Goal: Information Seeking & Learning: Learn about a topic

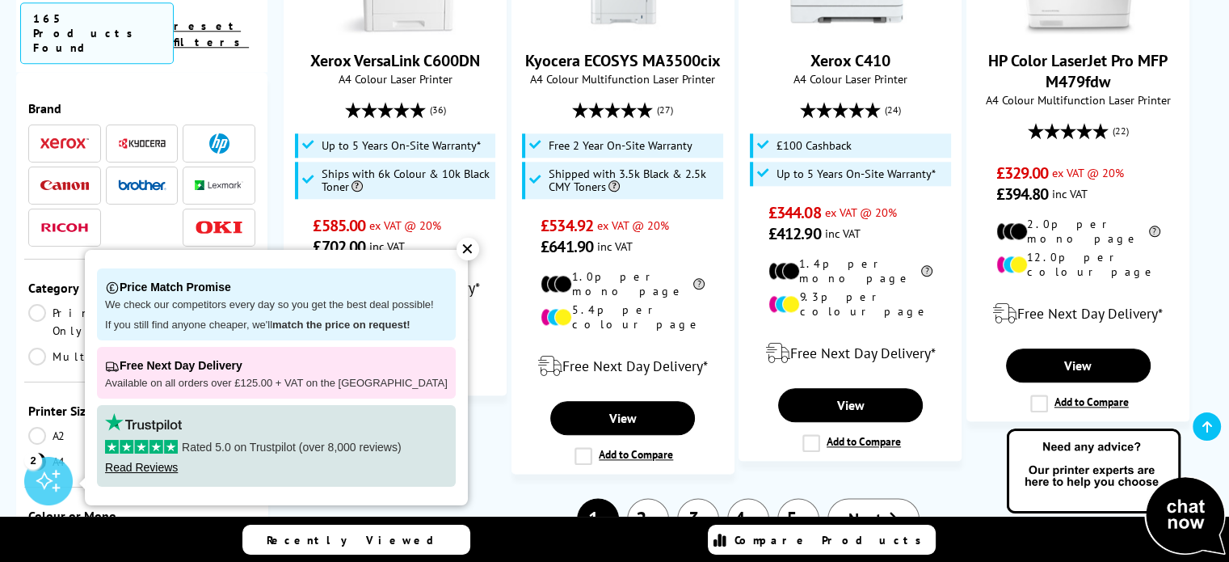
scroll to position [1845, 0]
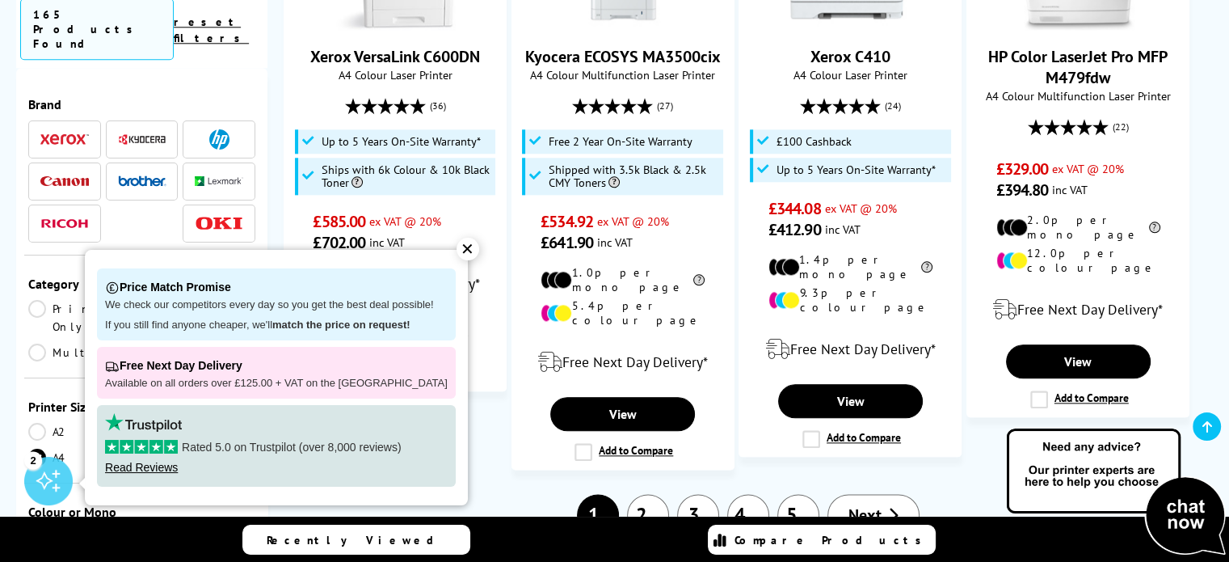
click at [456, 248] on div "✕" at bounding box center [467, 249] width 23 height 23
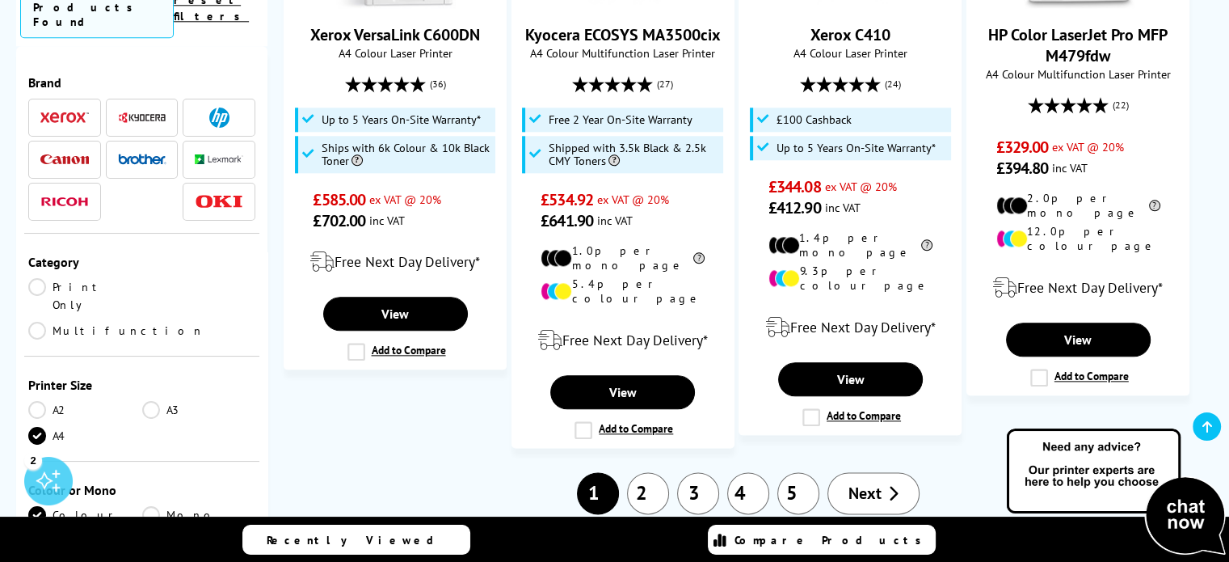
scroll to position [1870, 0]
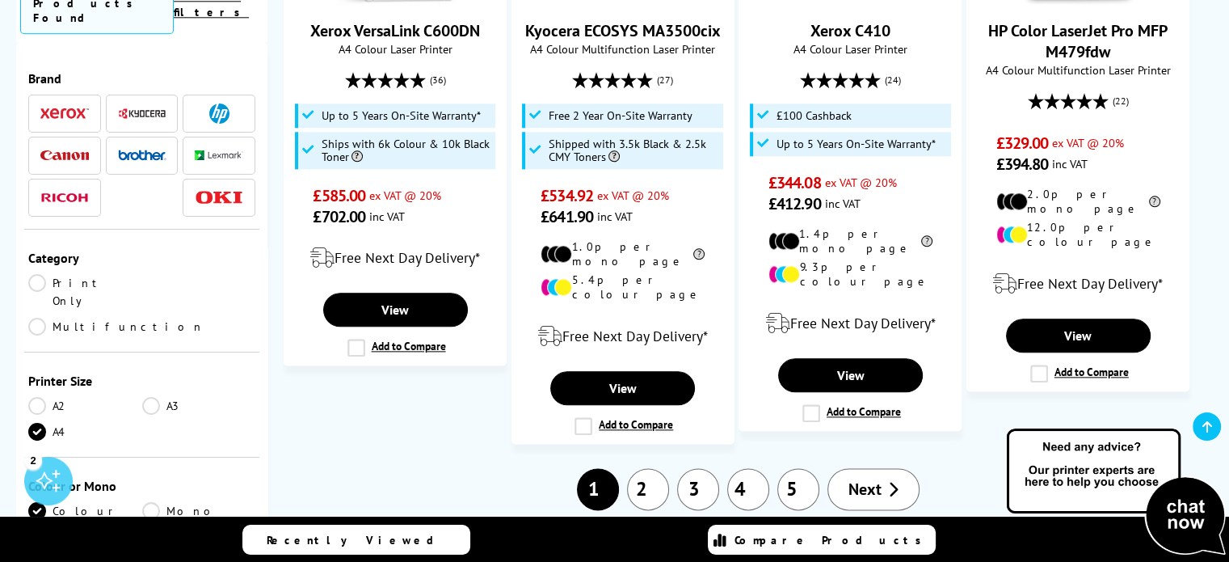
click at [657, 468] on link "2" at bounding box center [648, 489] width 42 height 42
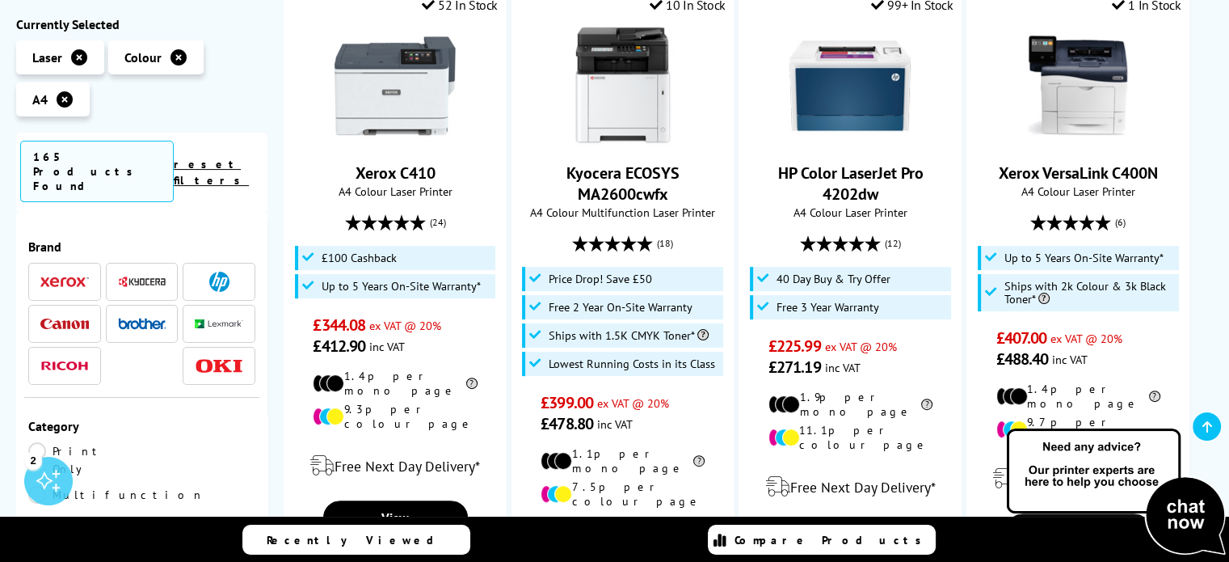
scroll to position [401, 0]
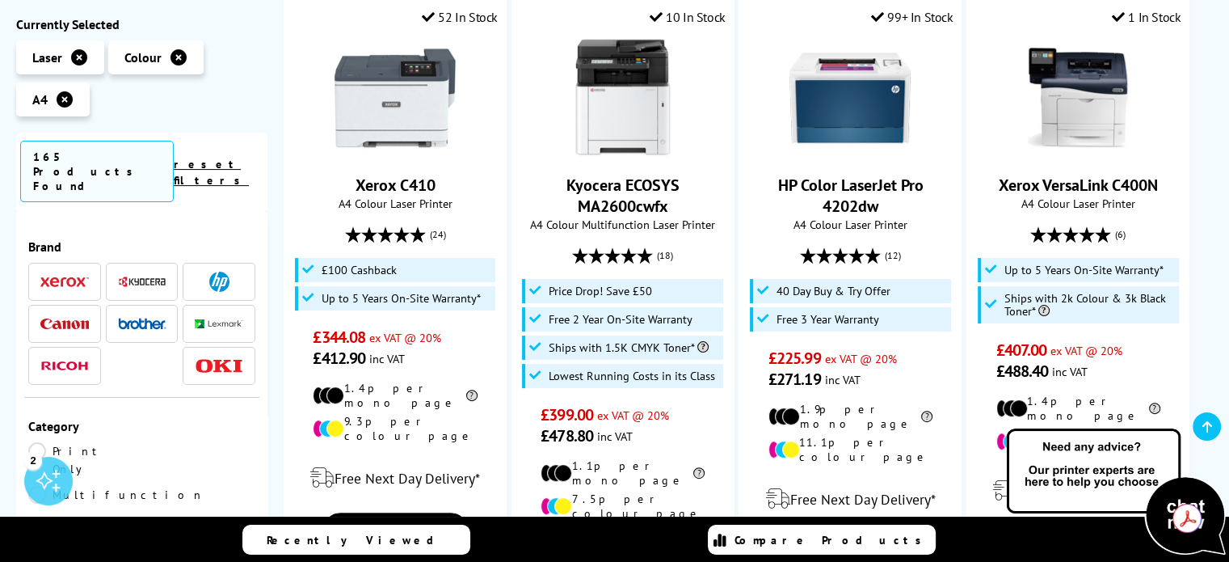
click at [137, 276] on img at bounding box center [142, 282] width 48 height 12
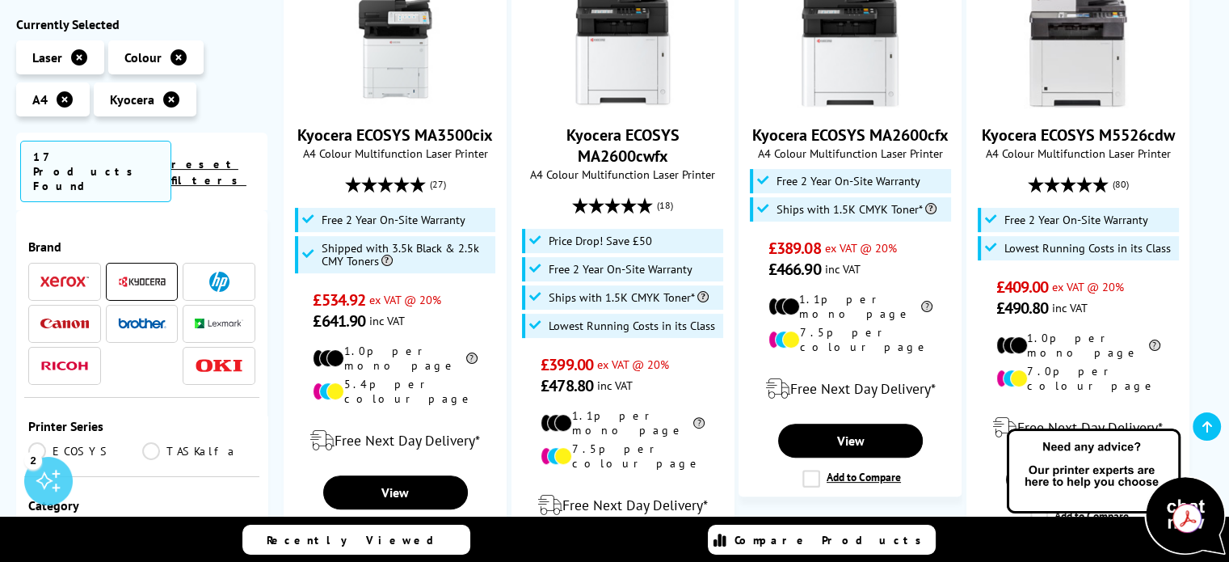
click at [220, 319] on img at bounding box center [219, 324] width 48 height 10
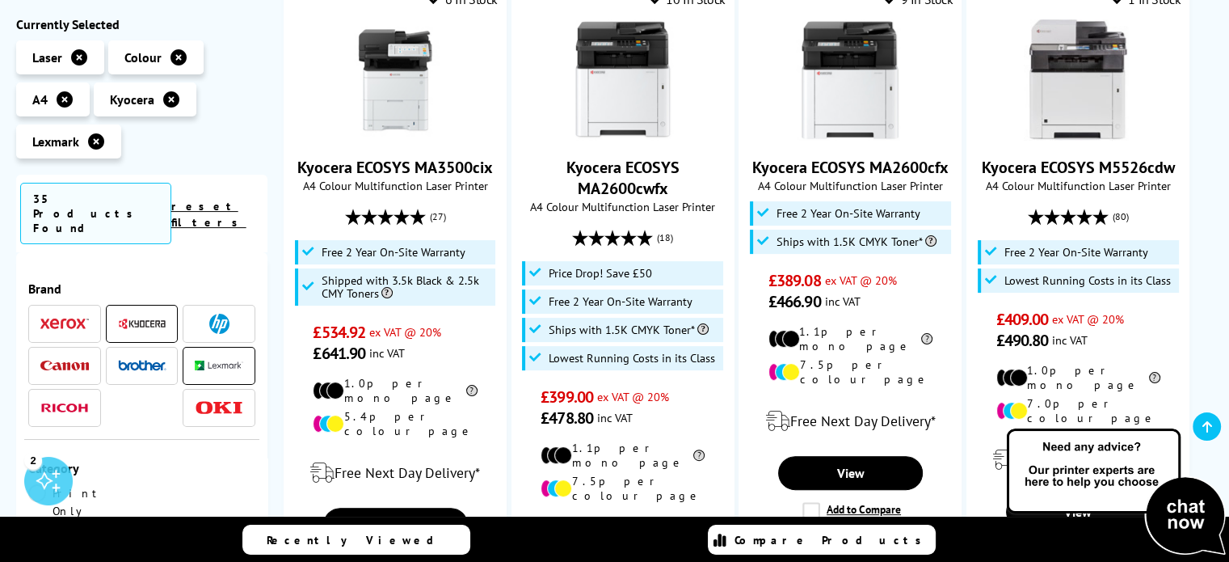
scroll to position [457, 0]
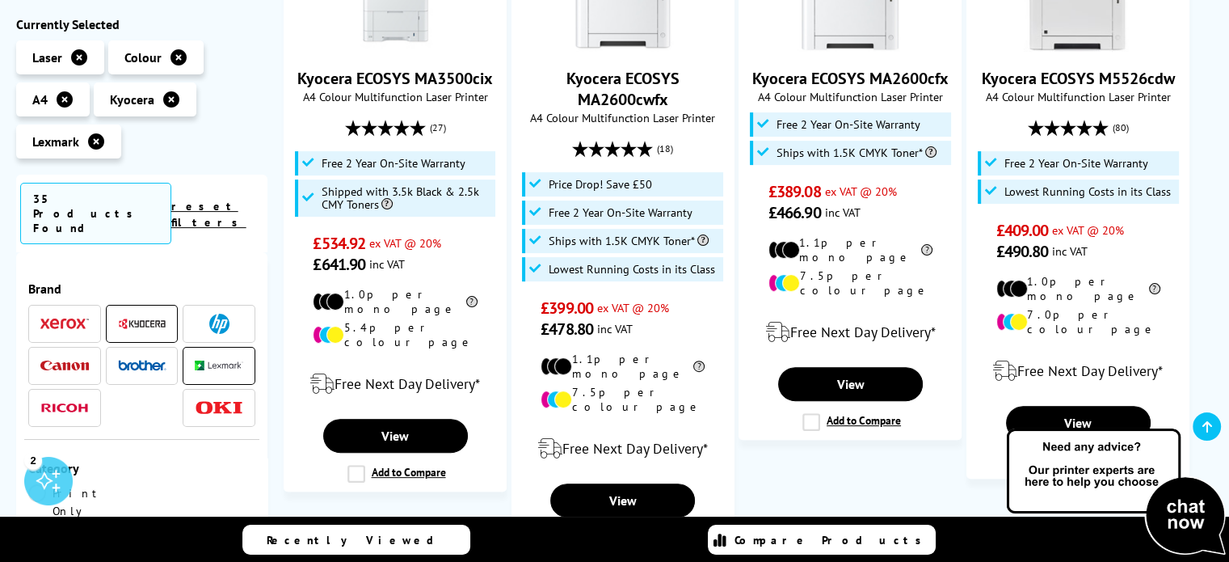
click at [233, 206] on link "reset filters" at bounding box center [208, 214] width 75 height 31
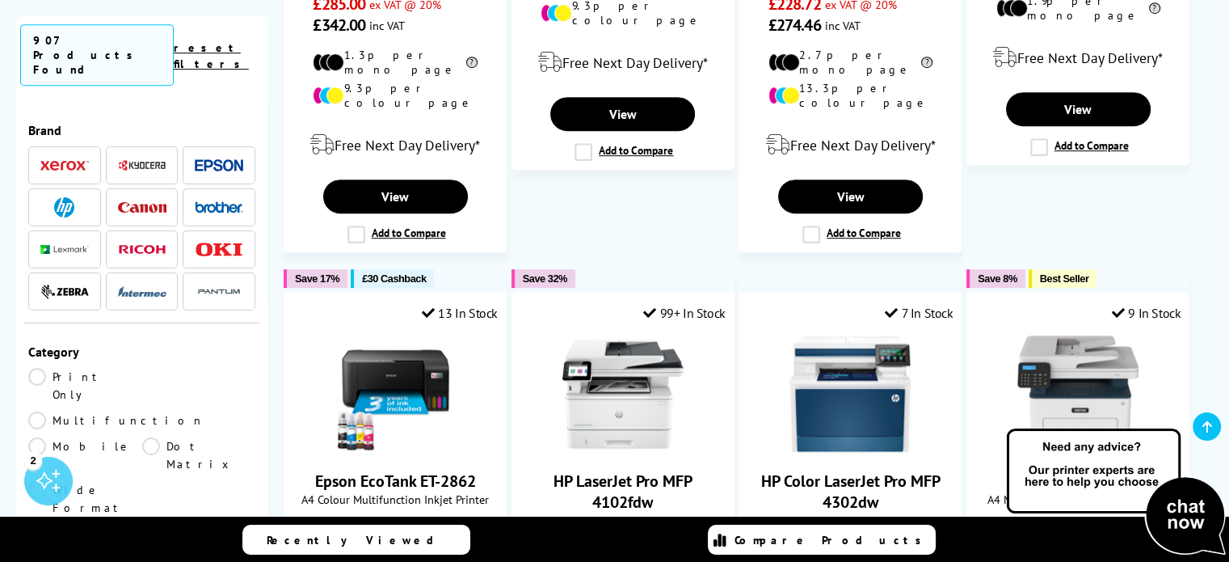
scroll to position [867, 0]
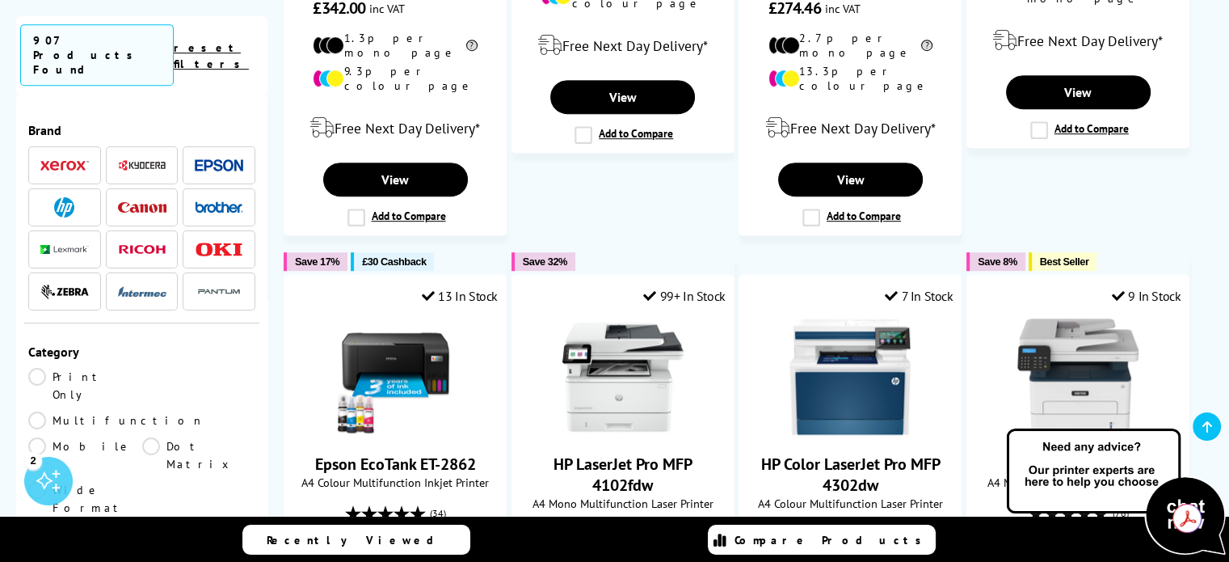
click at [144, 411] on link "Multifunction" at bounding box center [116, 420] width 176 height 18
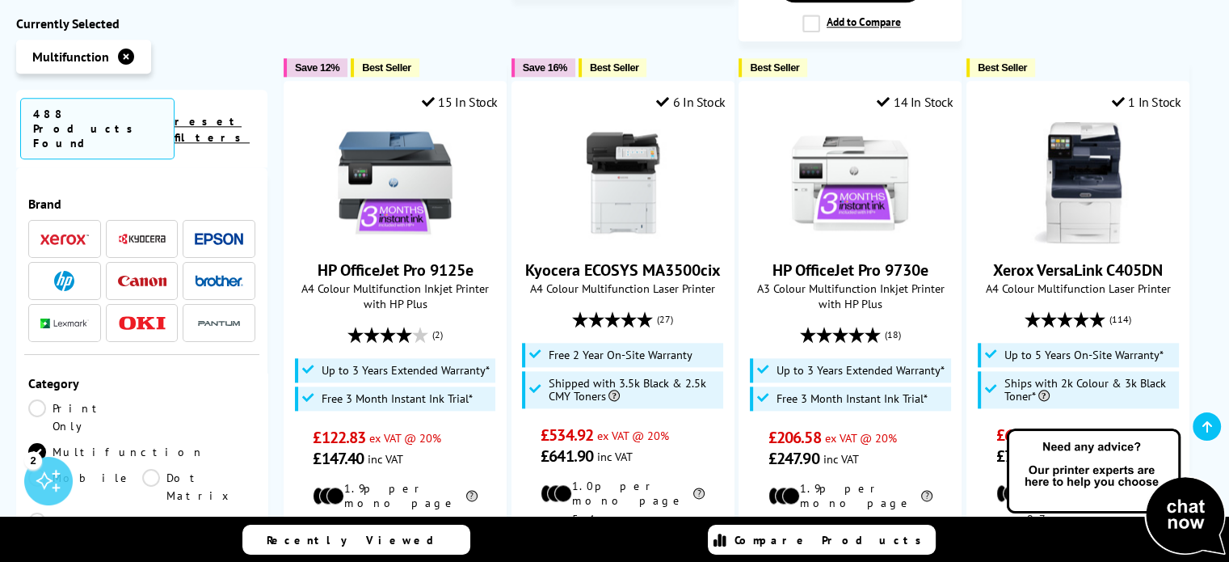
scroll to position [1950, 0]
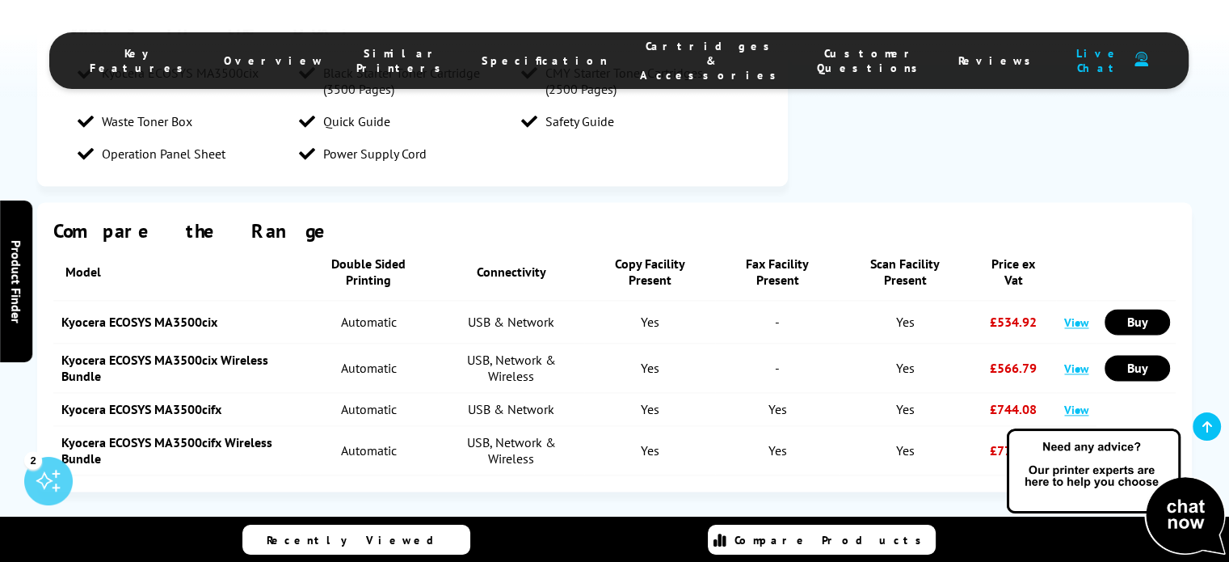
scroll to position [2148, 0]
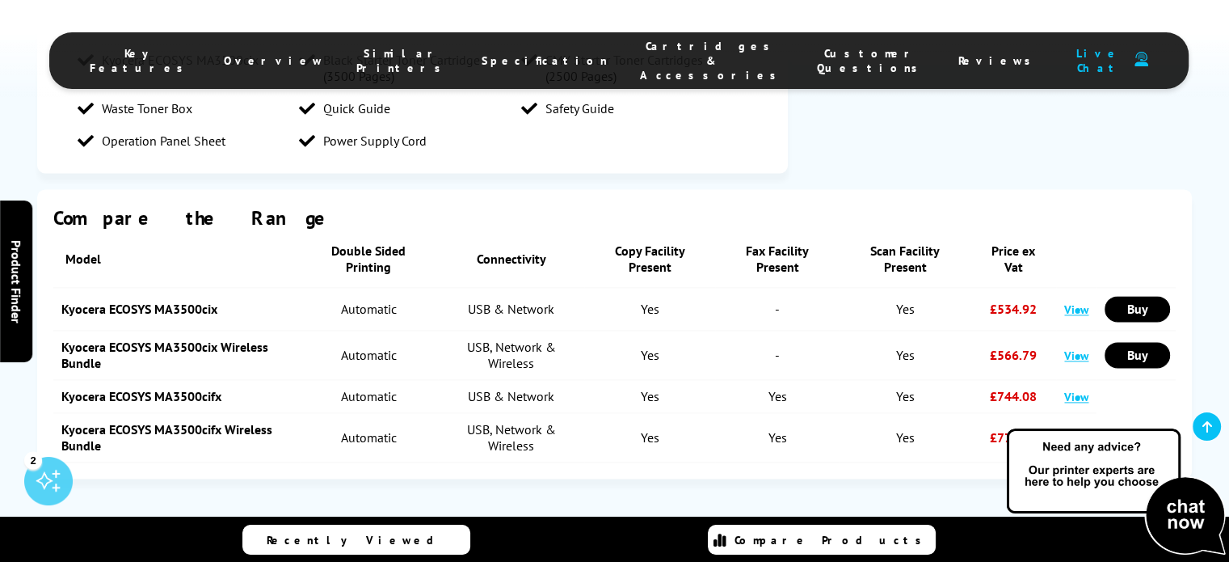
click at [950, 74] on ul "Key Features Overview Similar Printers Specification Cartridges & Accessories C…" at bounding box center [618, 60] width 1139 height 57
click at [154, 301] on link "Kyocera ECOSYS MA3500cix" at bounding box center [139, 309] width 156 height 16
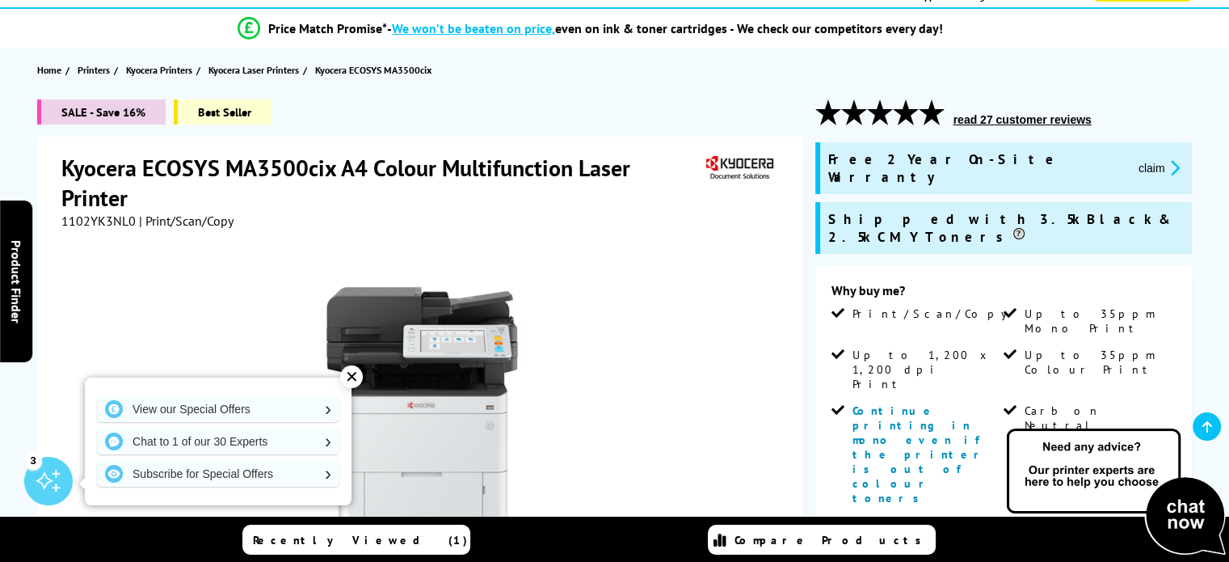
scroll to position [104, 0]
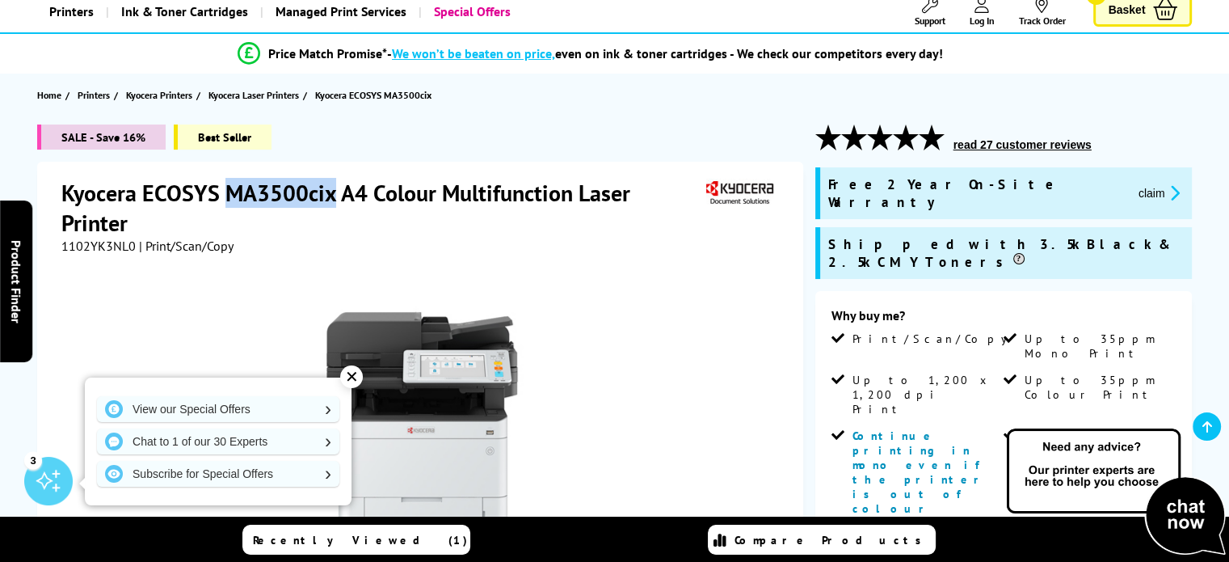
drag, startPoint x: 227, startPoint y: 194, endPoint x: 334, endPoint y: 198, distance: 106.7
click at [334, 198] on h1 "Kyocera ECOSYS MA3500cix A4 Colour Multifunction Laser Printer" at bounding box center [381, 208] width 641 height 60
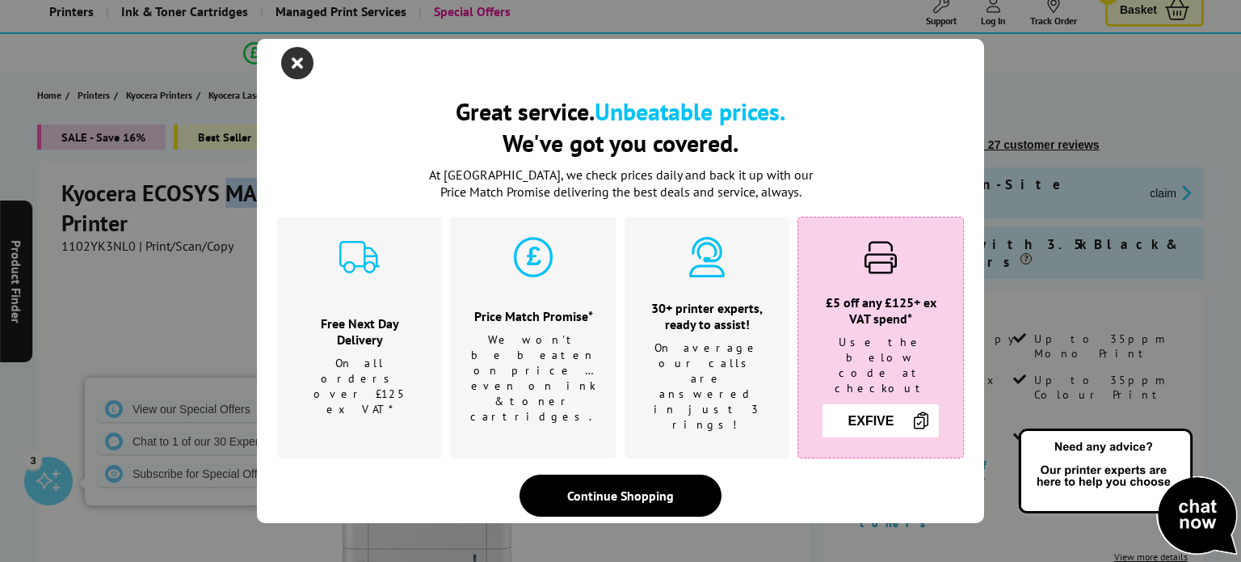
click at [307, 74] on icon "close modal" at bounding box center [297, 63] width 32 height 32
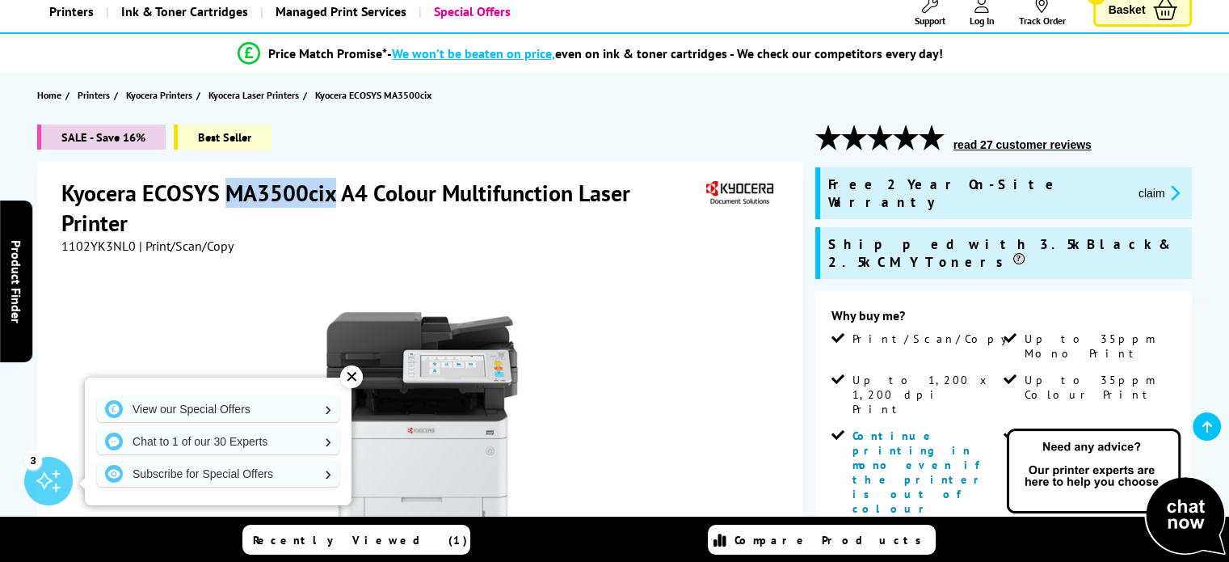
copy h1 "MA3500cix"
click at [274, 194] on h1 "Kyocera ECOSYS MA3500cix A4 Colour Multifunction Laser Printer" at bounding box center [381, 208] width 641 height 60
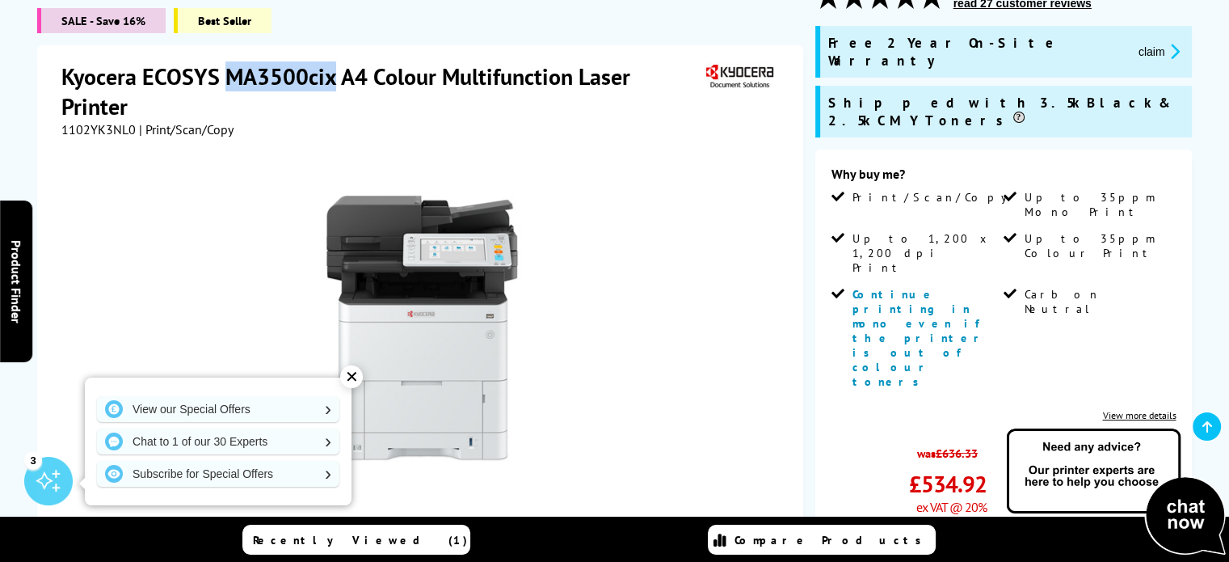
scroll to position [0, 0]
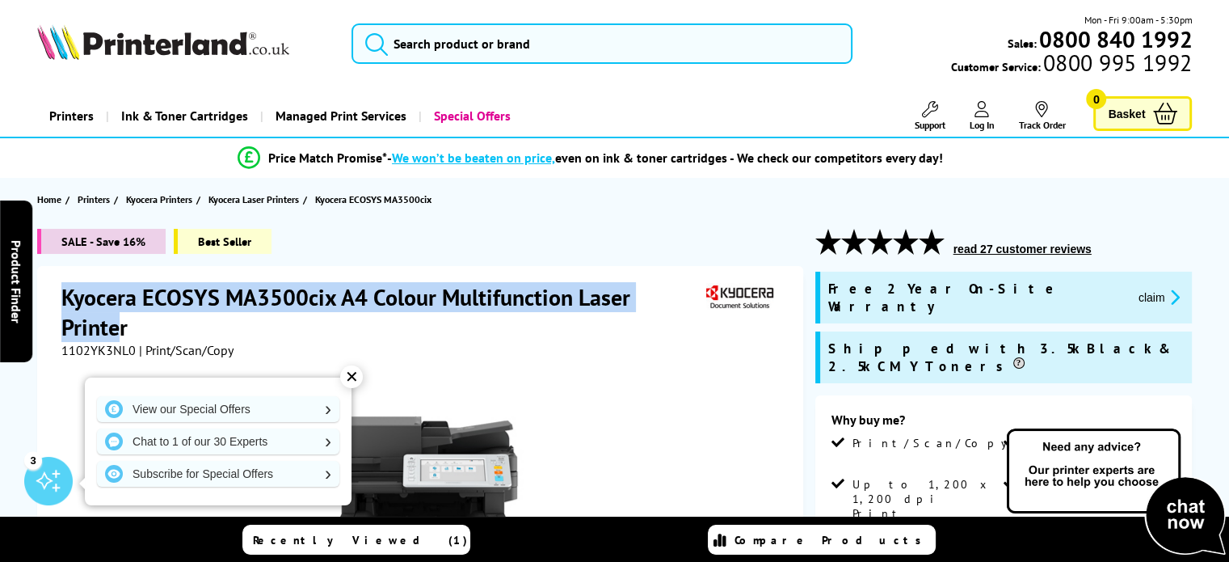
drag, startPoint x: 41, startPoint y: 272, endPoint x: 113, endPoint y: 318, distance: 85.0
drag, startPoint x: 143, startPoint y: 329, endPoint x: 64, endPoint y: 296, distance: 85.8
click at [64, 296] on h1 "Kyocera ECOSYS MA3500cix A4 Colour Multifunction Laser Printer" at bounding box center [381, 312] width 641 height 60
copy h1 "Kyocera ECOSYS MA3500cix A4 Colour Multifunction Laser Printer"
